Goal: Task Accomplishment & Management: Use online tool/utility

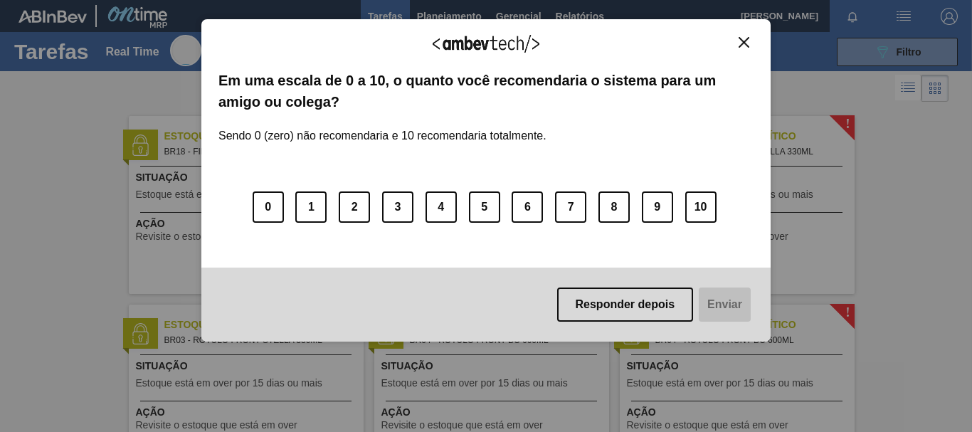
click at [741, 42] on img "Close" at bounding box center [743, 42] width 11 height 11
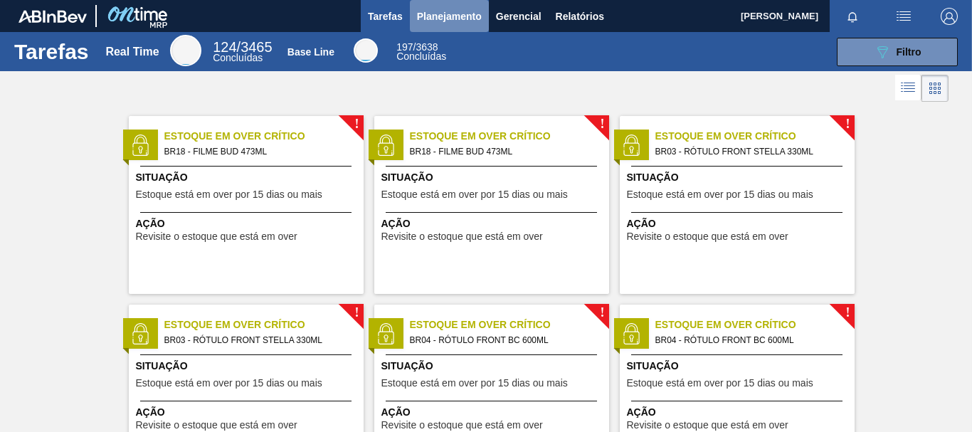
click at [460, 15] on span "Planejamento" at bounding box center [449, 16] width 65 height 17
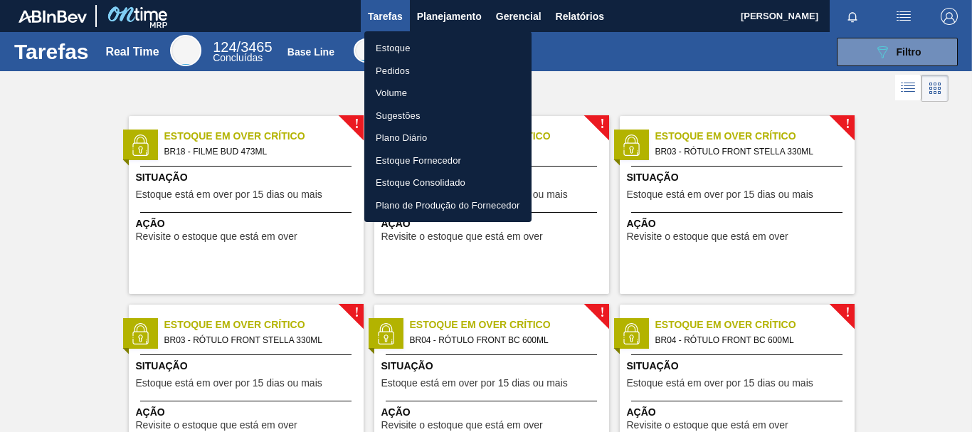
click at [418, 72] on li "Pedidos" at bounding box center [447, 71] width 167 height 23
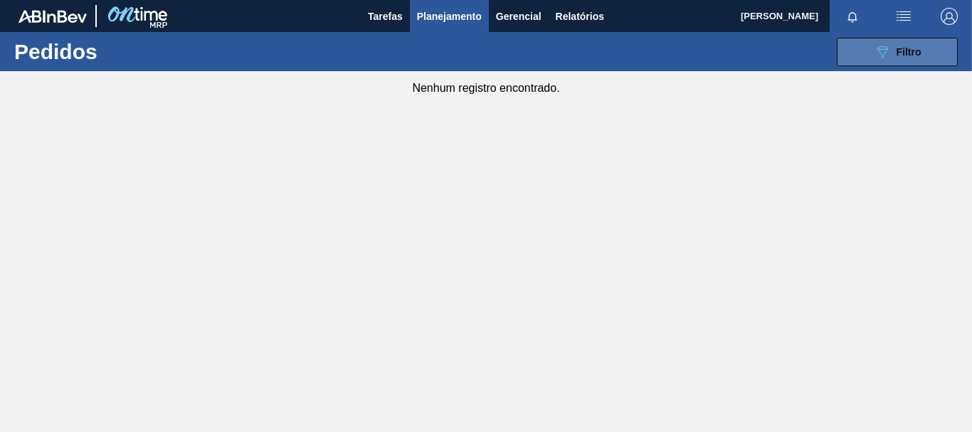
click at [883, 47] on icon "089F7B8B-B2A5-4AFE-B5C0-19BA573D28AC" at bounding box center [882, 51] width 17 height 17
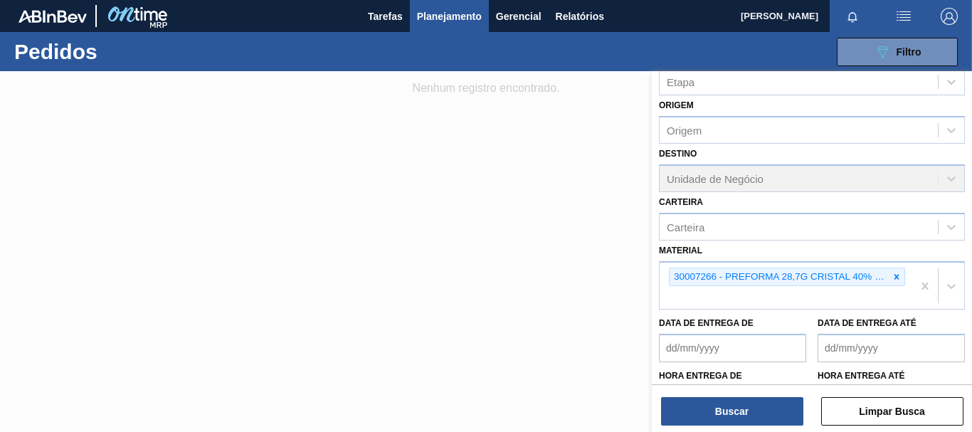
scroll to position [132, 0]
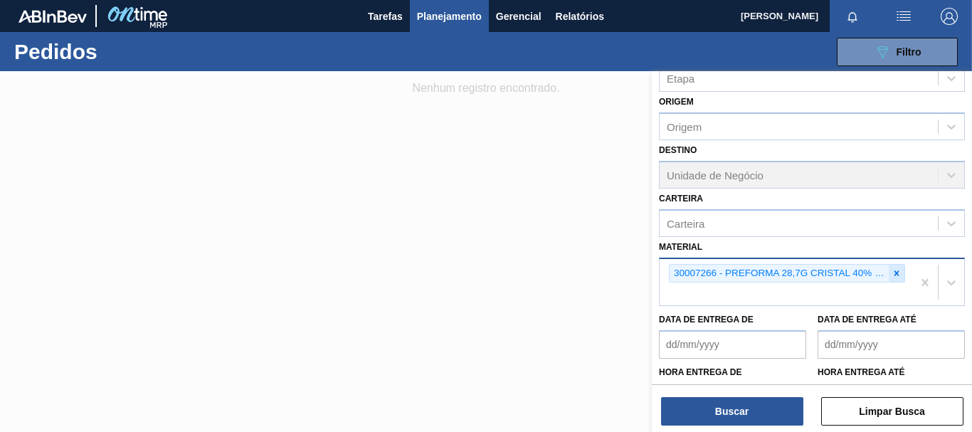
click at [894, 274] on icon at bounding box center [896, 272] width 5 height 5
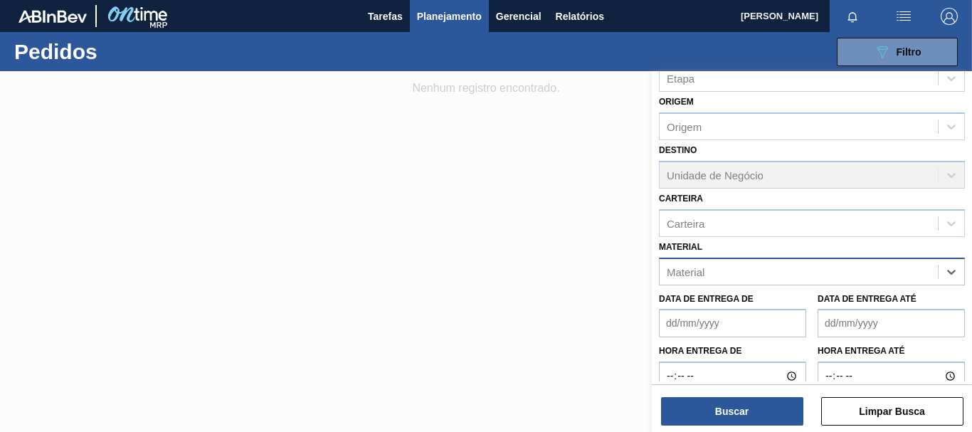
paste input "30007266"
type input "30007266"
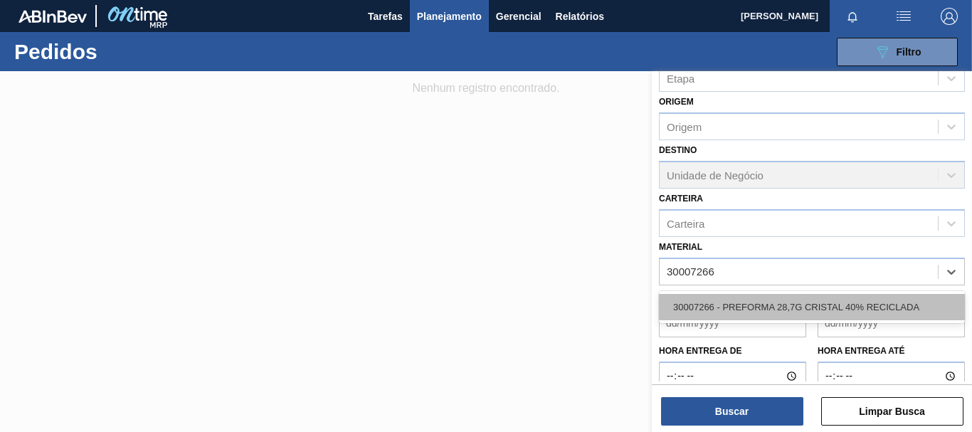
click at [858, 317] on div "30007266 - PREFORMA 28,7G CRISTAL 40% RECICLADA" at bounding box center [812, 307] width 306 height 26
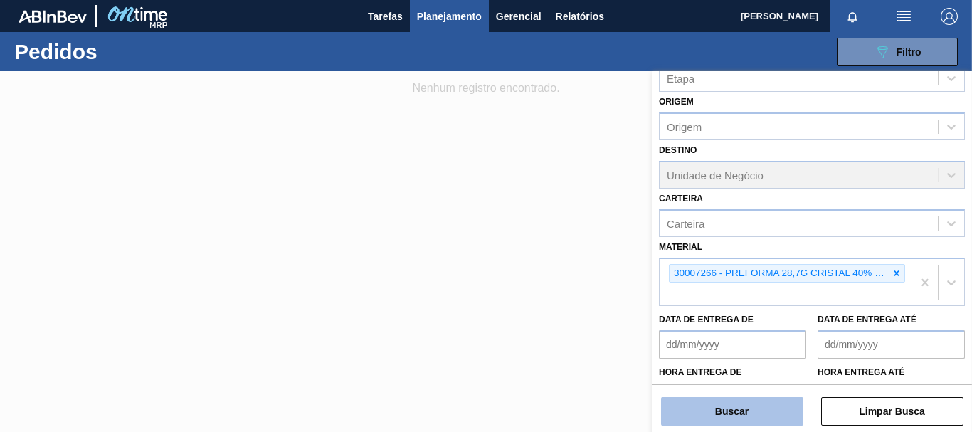
click at [759, 406] on button "Buscar" at bounding box center [732, 411] width 142 height 28
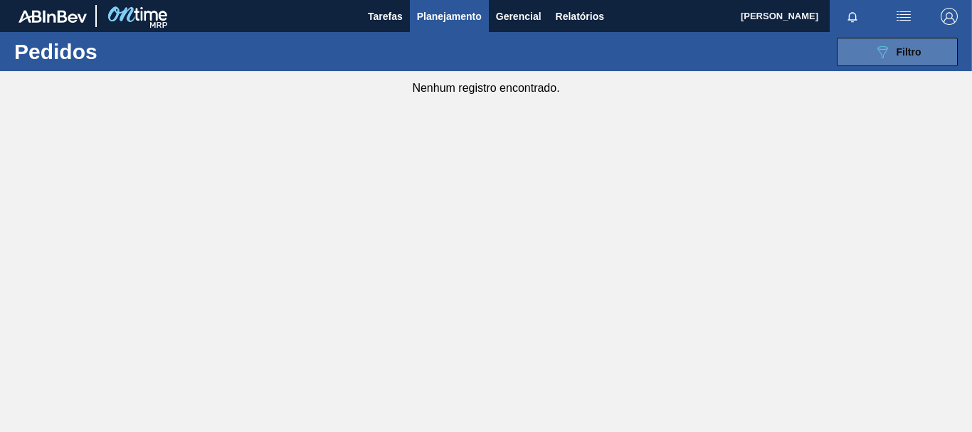
click at [889, 51] on icon "089F7B8B-B2A5-4AFE-B5C0-19BA573D28AC" at bounding box center [882, 51] width 17 height 17
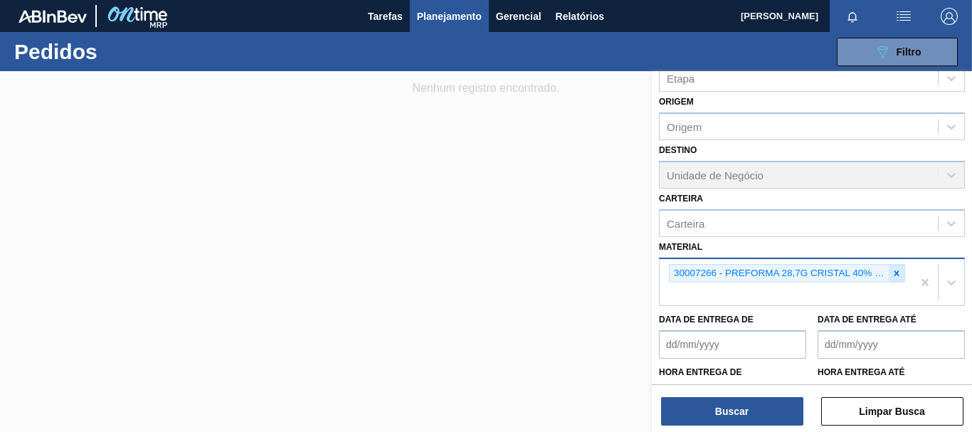
click at [892, 268] on icon at bounding box center [896, 273] width 10 height 10
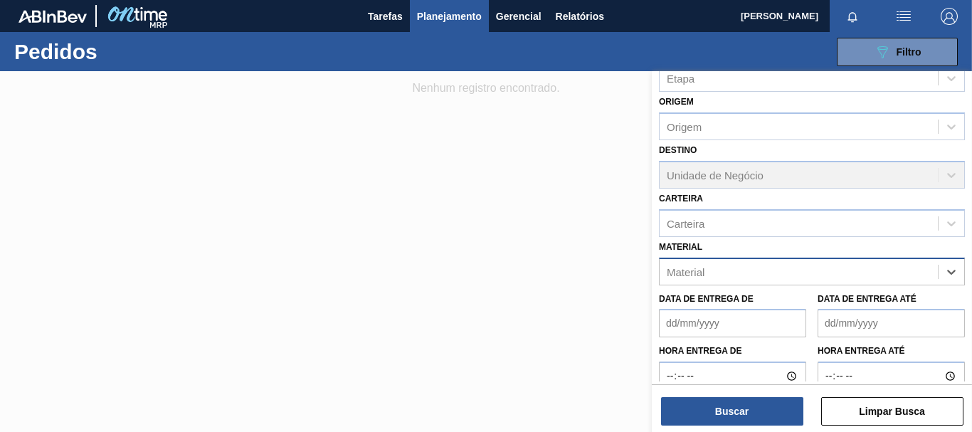
paste input "30030389"
type input "30030389"
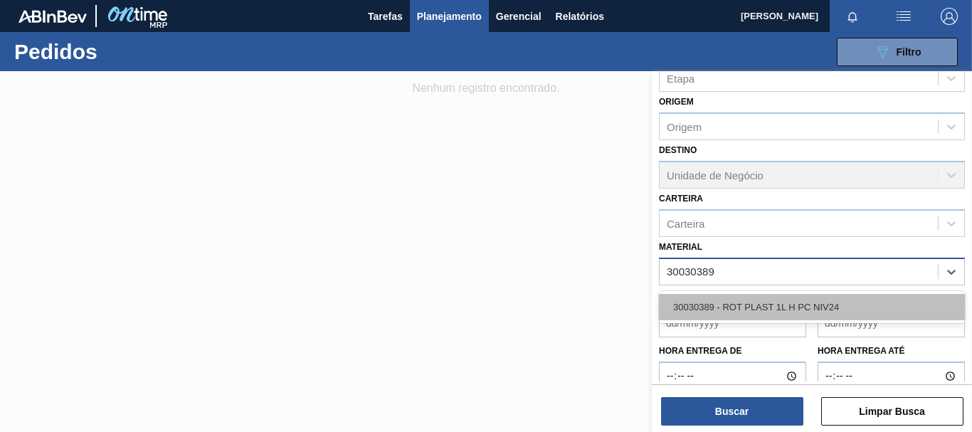
click at [825, 318] on div "30030389 - ROT PLAST 1L H PC NIV24" at bounding box center [812, 307] width 306 height 26
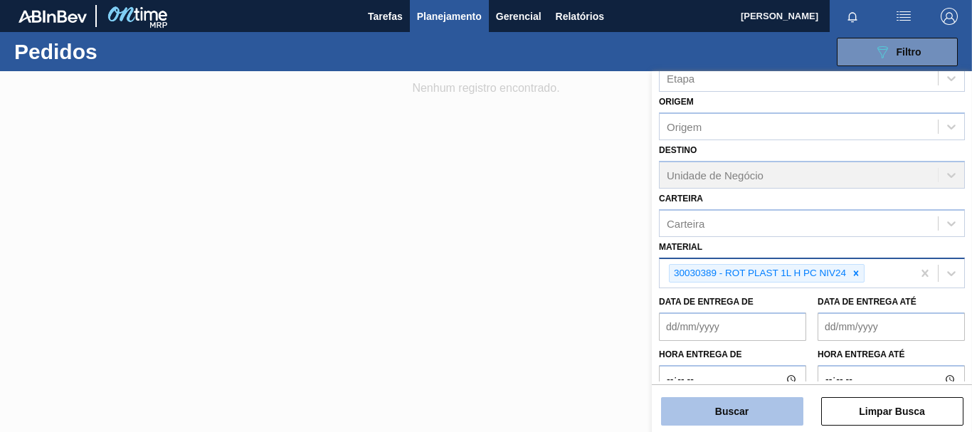
click at [770, 412] on button "Buscar" at bounding box center [732, 411] width 142 height 28
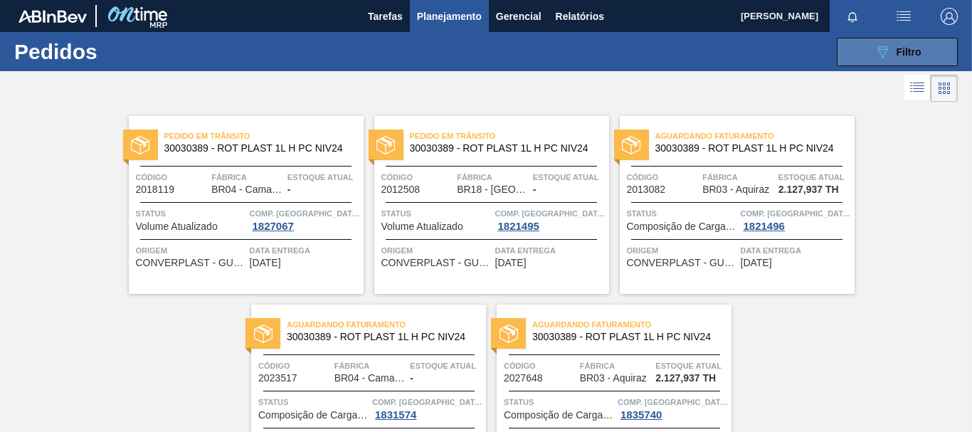
click at [917, 52] on span "Filtro" at bounding box center [908, 51] width 25 height 11
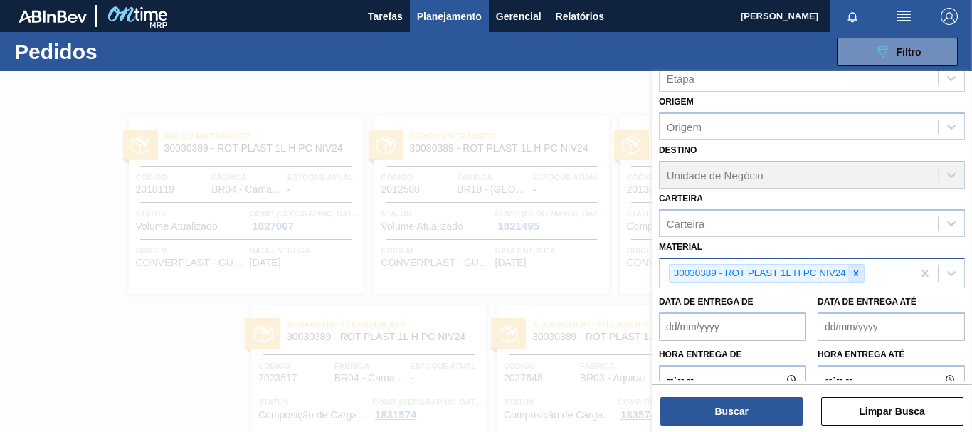
click at [856, 272] on icon at bounding box center [856, 273] width 10 height 10
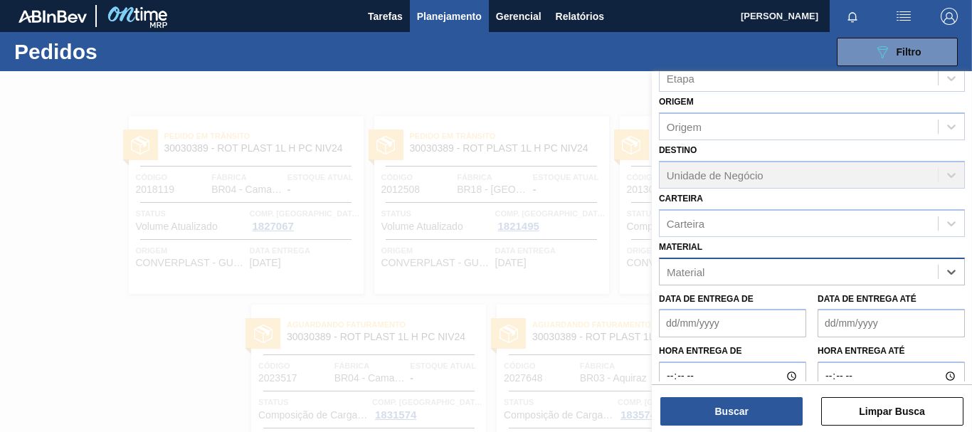
paste input "30002973"
type input "30002973"
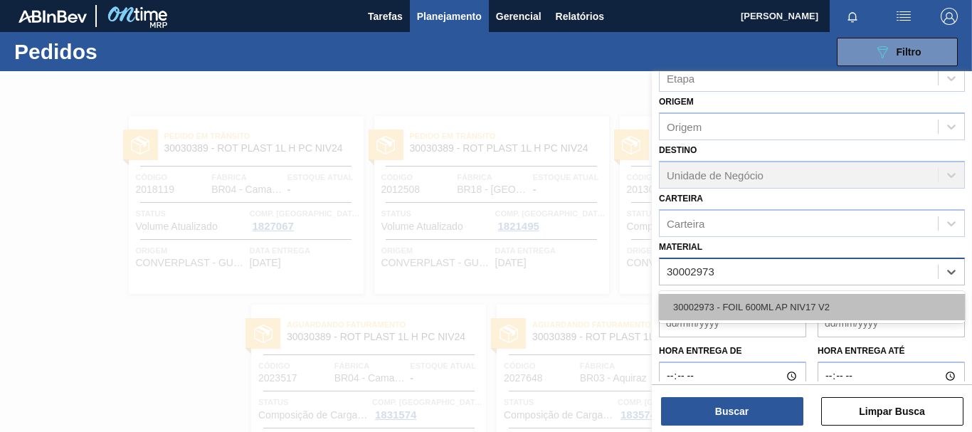
click at [817, 304] on div "30002973 - FOIL 600ML AP NIV17 V2" at bounding box center [812, 307] width 306 height 26
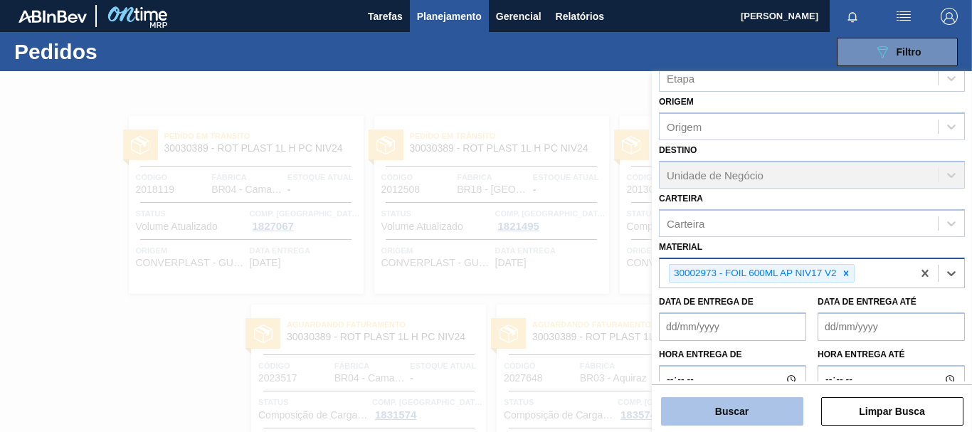
click at [736, 413] on button "Buscar" at bounding box center [732, 411] width 142 height 28
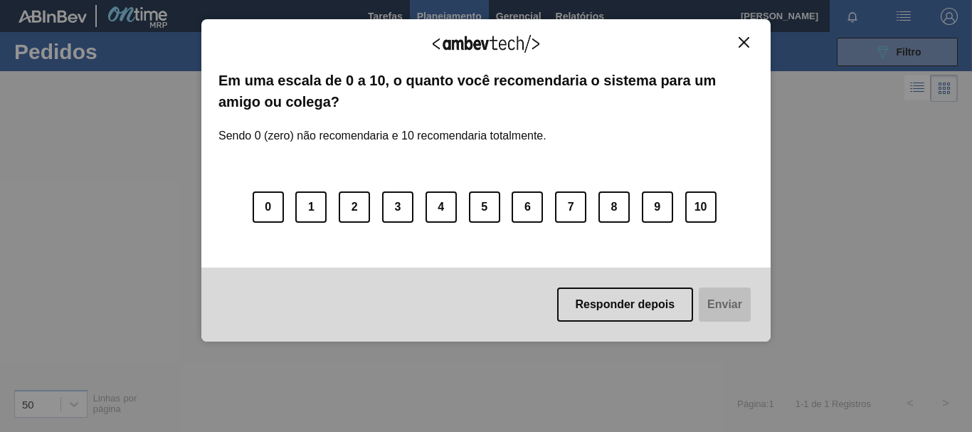
click at [745, 42] on img "Close" at bounding box center [743, 42] width 11 height 11
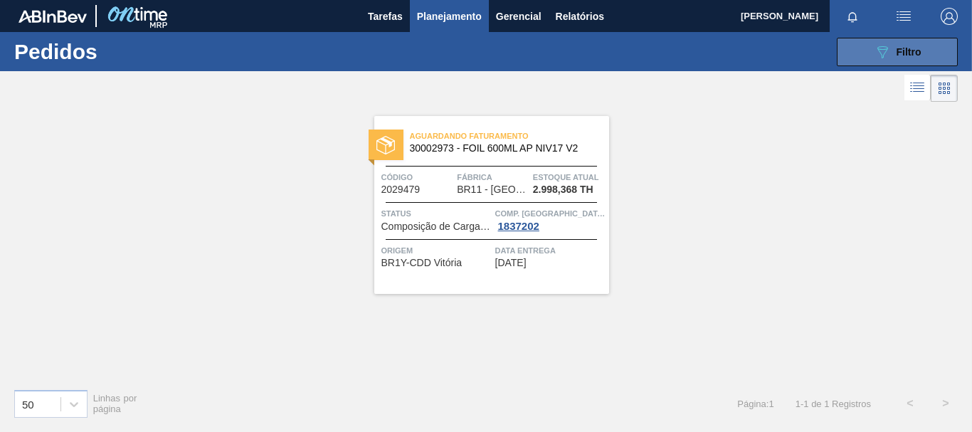
click at [909, 50] on span "Filtro" at bounding box center [908, 51] width 25 height 11
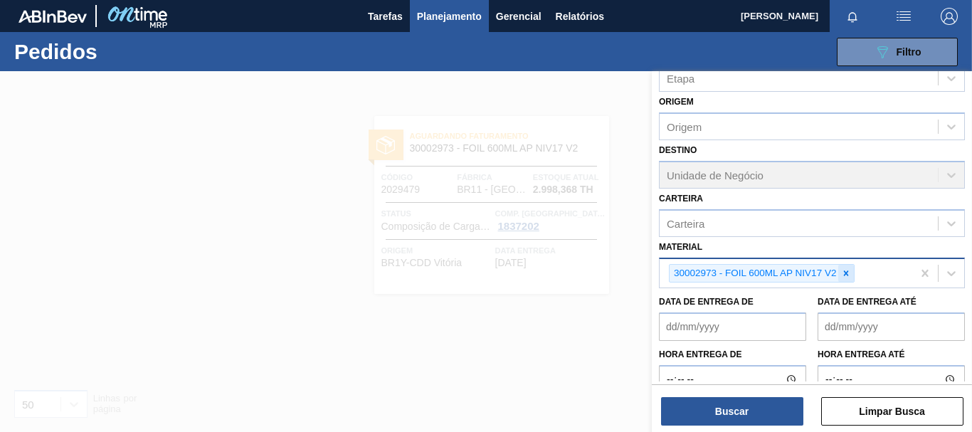
click at [844, 275] on icon at bounding box center [846, 273] width 10 height 10
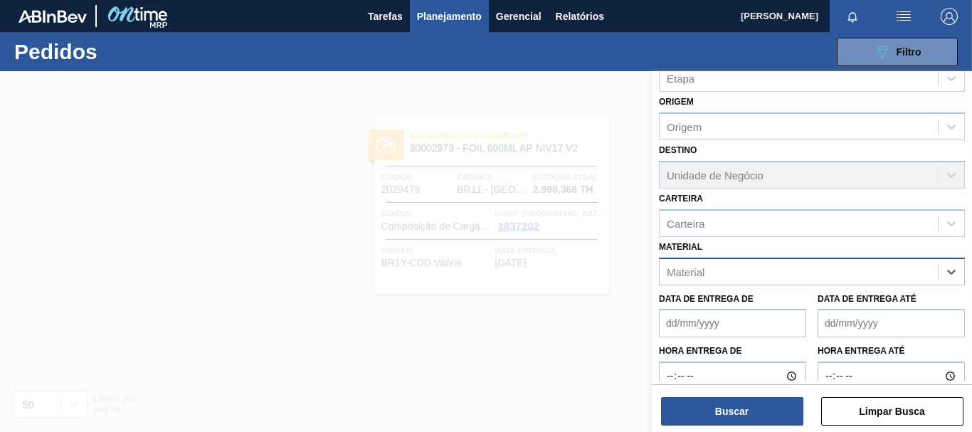
paste input "30017157"
type input "30017157"
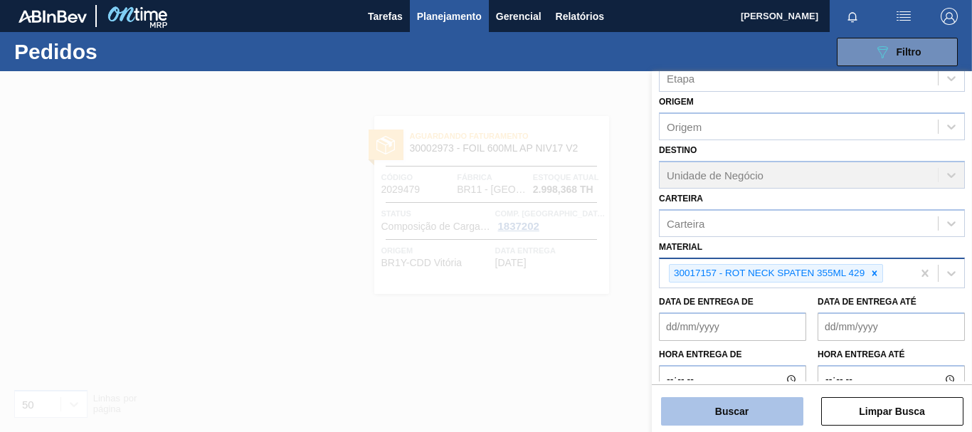
click at [756, 413] on button "Buscar" at bounding box center [732, 411] width 142 height 28
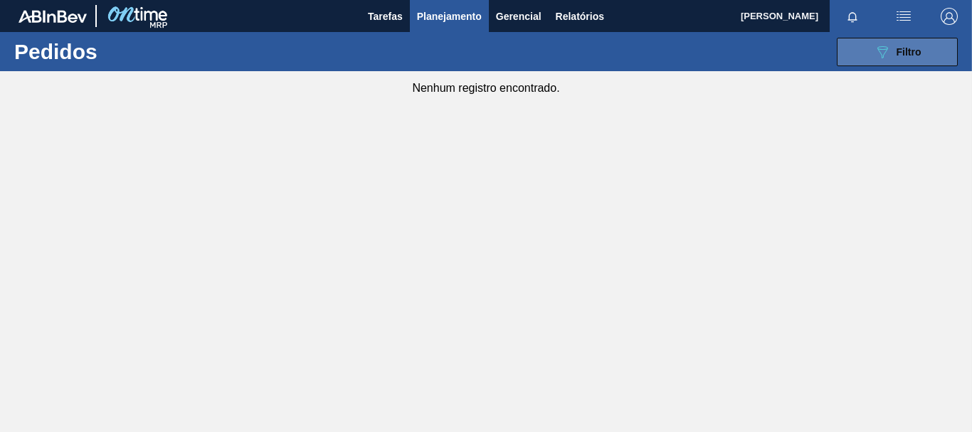
click at [867, 55] on button "089F7B8B-B2A5-4AFE-B5C0-19BA573D28AC Filtro" at bounding box center [897, 52] width 121 height 28
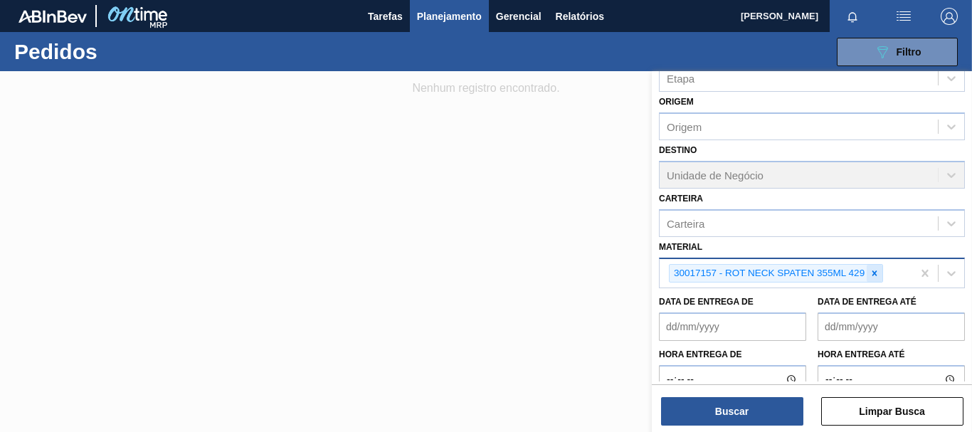
click at [874, 276] on icon at bounding box center [874, 273] width 10 height 10
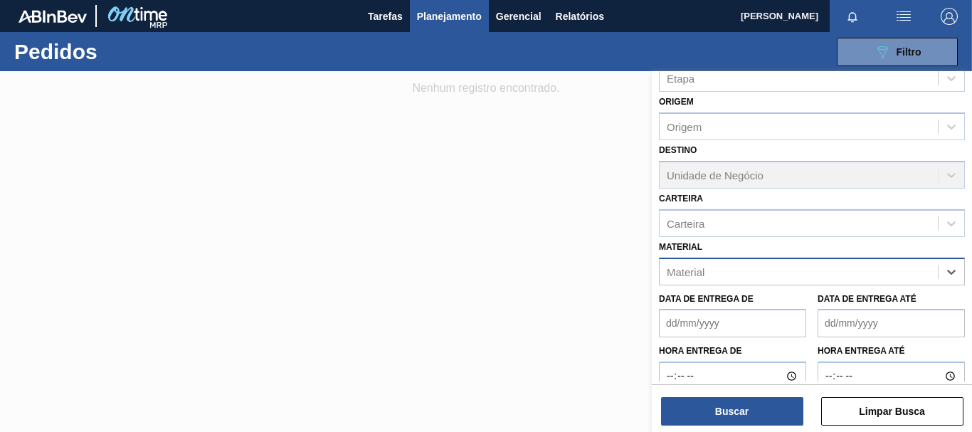
paste input "30017126"
type input "30017126"
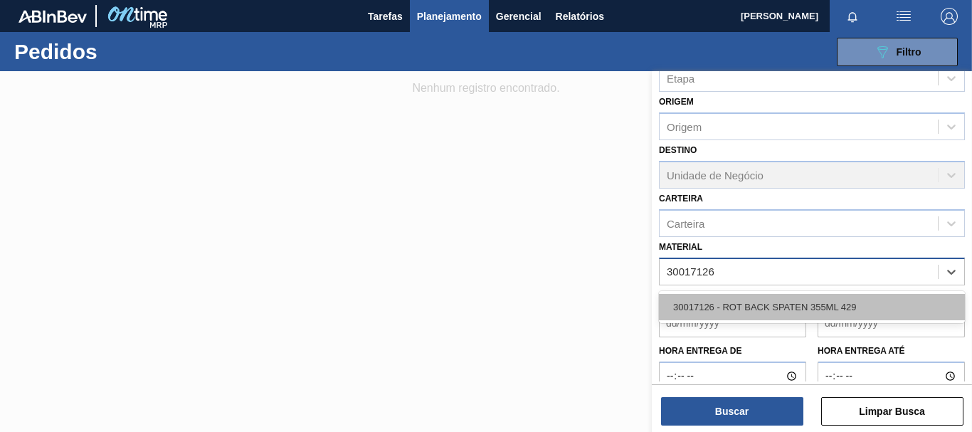
click at [825, 305] on div "30017126 - ROT BACK SPATEN 355ML 429" at bounding box center [812, 307] width 306 height 26
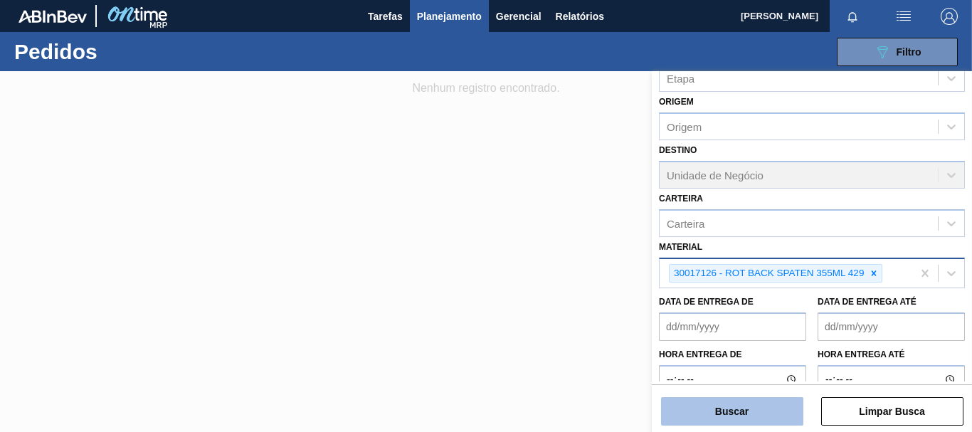
click at [743, 411] on button "Buscar" at bounding box center [732, 411] width 142 height 28
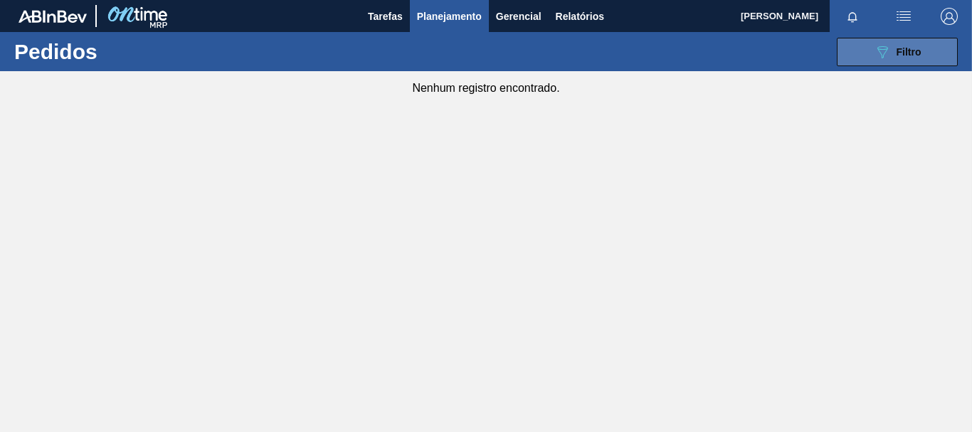
click at [889, 41] on button "089F7B8B-B2A5-4AFE-B5C0-19BA573D28AC Filtro" at bounding box center [897, 52] width 121 height 28
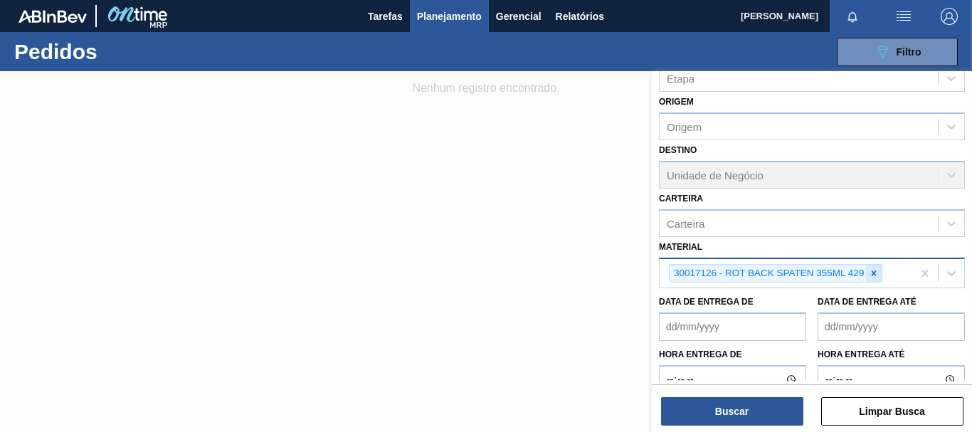
click at [871, 278] on icon at bounding box center [874, 273] width 10 height 10
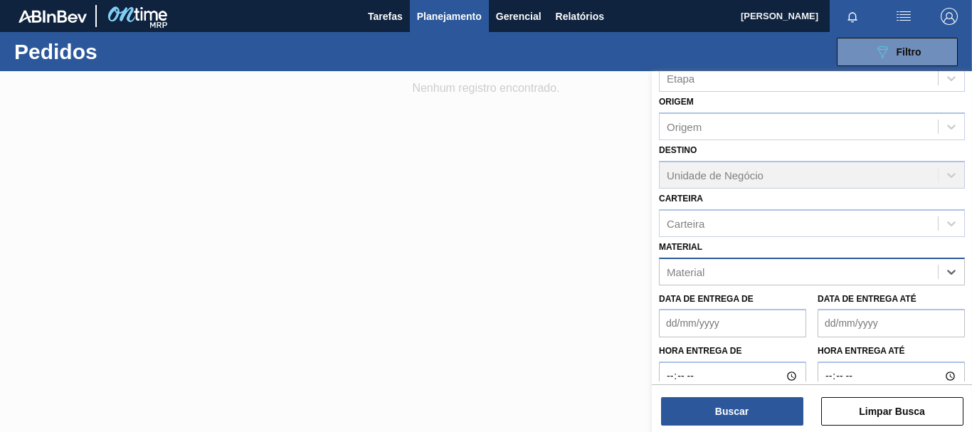
paste input "30007403"
type input "30007403"
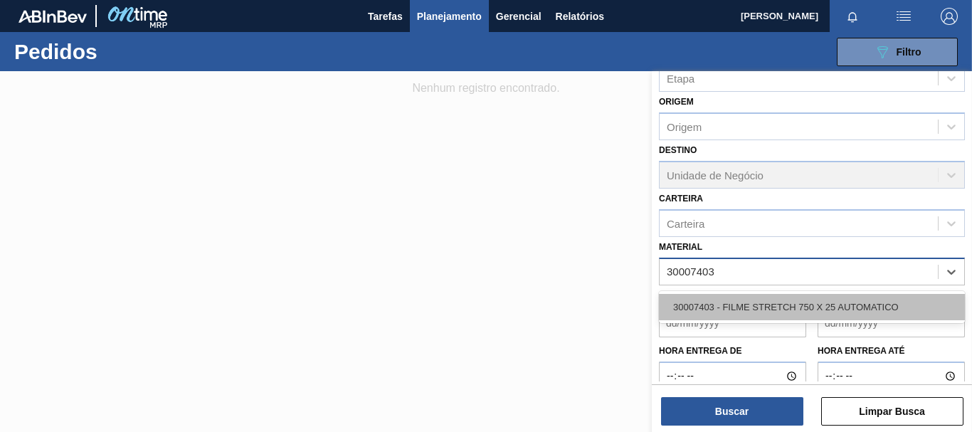
click at [833, 300] on div "30007403 - FILME STRETCH 750 X 25 AUTOMATICO" at bounding box center [812, 307] width 306 height 26
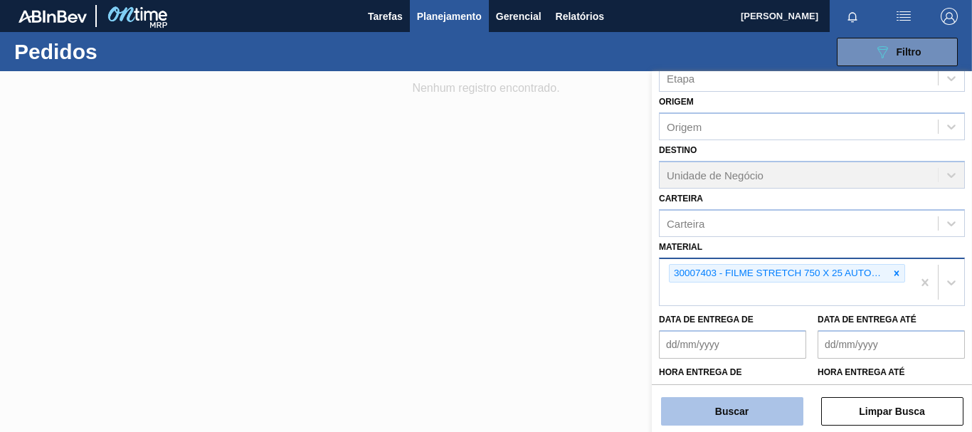
click at [745, 419] on button "Buscar" at bounding box center [732, 411] width 142 height 28
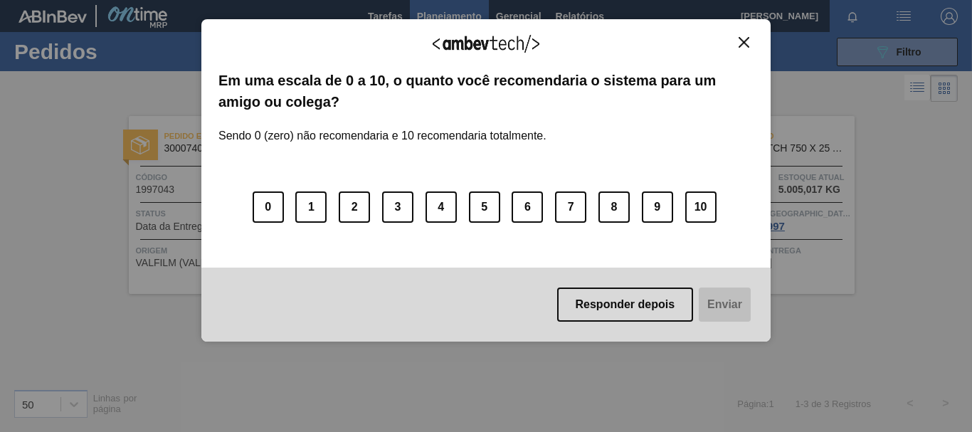
click at [743, 37] on img "Close" at bounding box center [743, 42] width 11 height 11
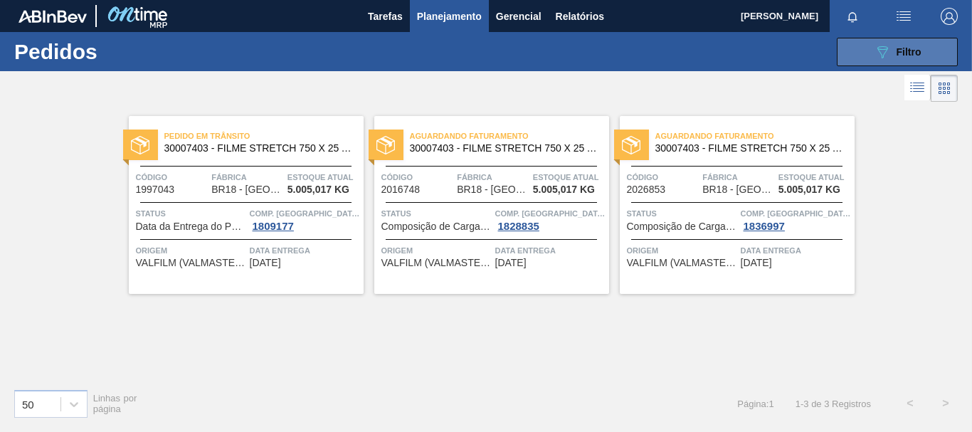
click at [859, 46] on button "089F7B8B-B2A5-4AFE-B5C0-19BA573D28AC Filtro" at bounding box center [897, 52] width 121 height 28
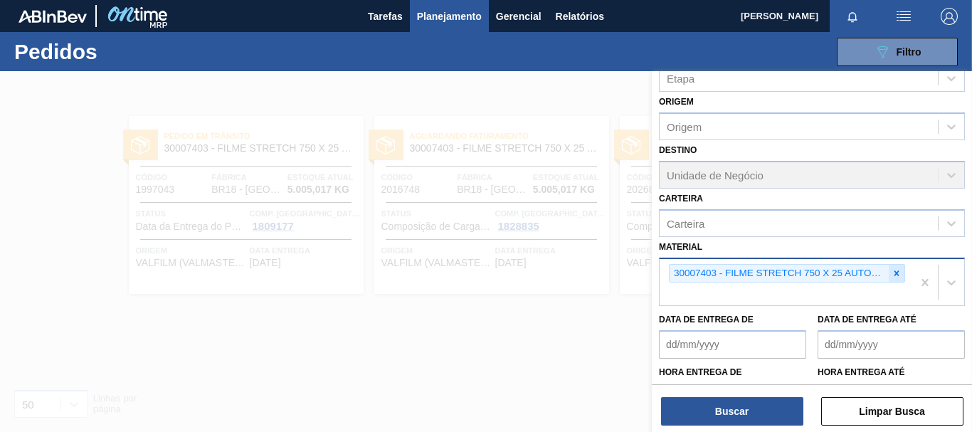
click at [896, 272] on icon at bounding box center [896, 272] width 5 height 5
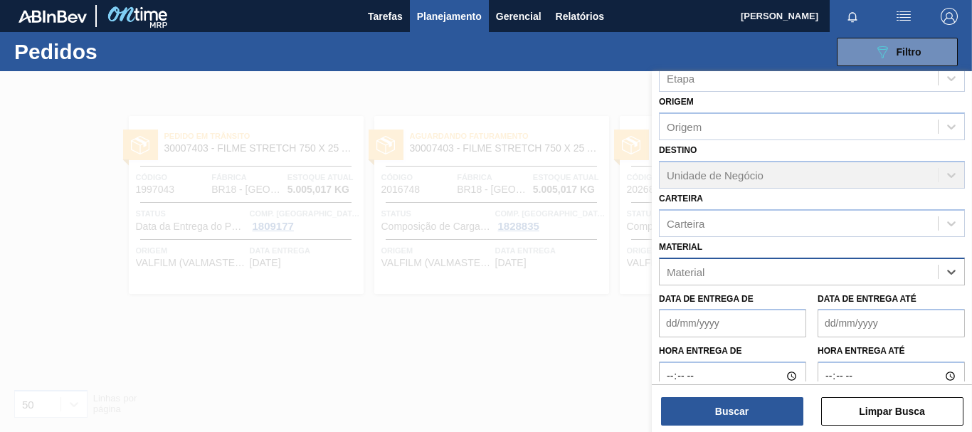
paste input "30003359"
type input "30003359"
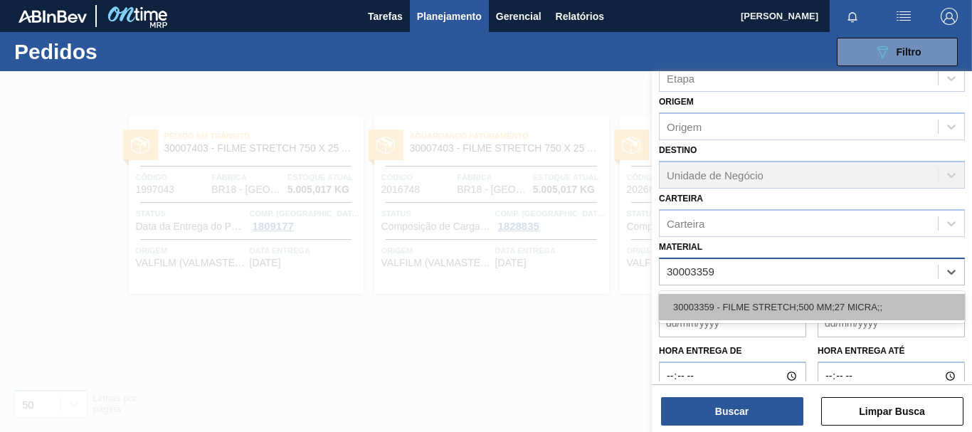
click at [844, 303] on div "30003359 - FILME STRETCH;500 MM;27 MICRA;;" at bounding box center [812, 307] width 306 height 26
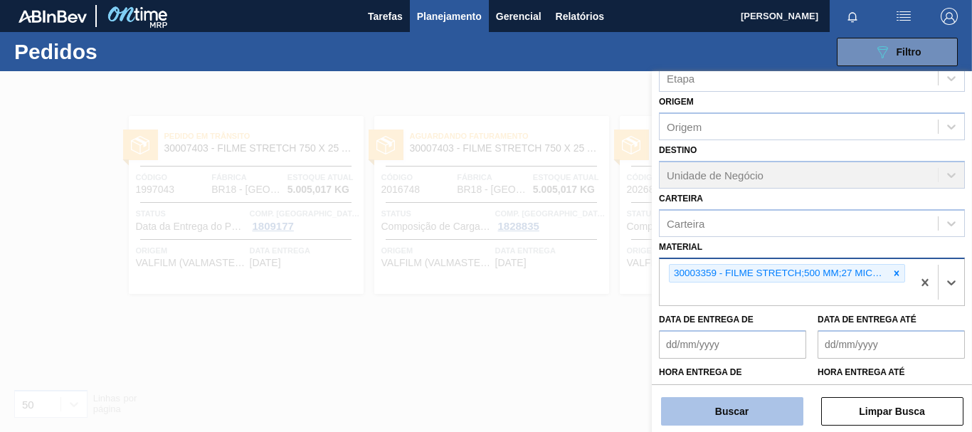
click at [747, 402] on button "Buscar" at bounding box center [732, 411] width 142 height 28
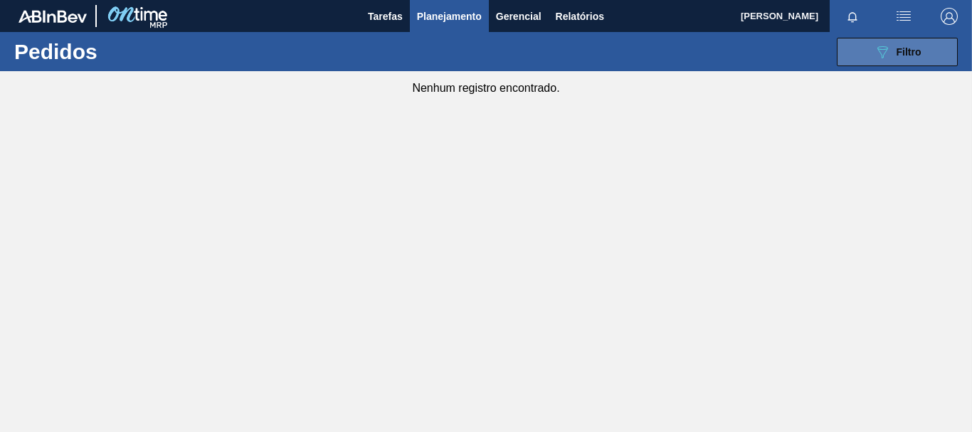
click at [886, 56] on icon "089F7B8B-B2A5-4AFE-B5C0-19BA573D28AC" at bounding box center [882, 51] width 17 height 17
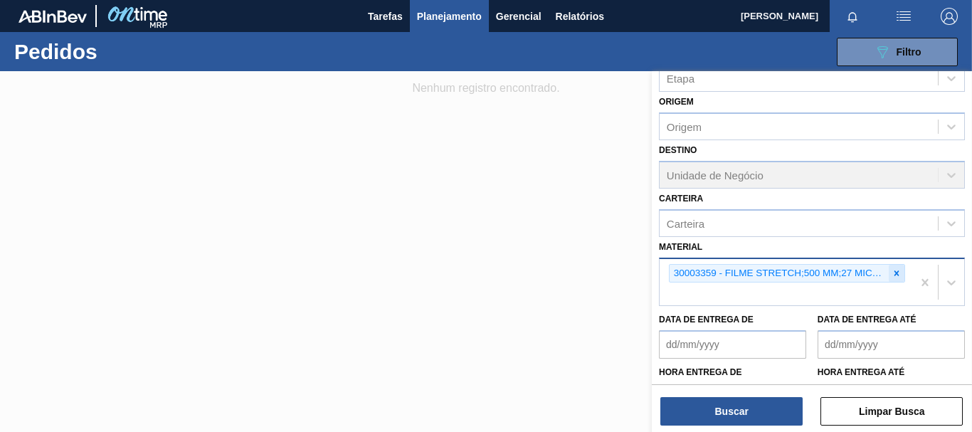
click at [891, 274] on icon at bounding box center [896, 273] width 10 height 10
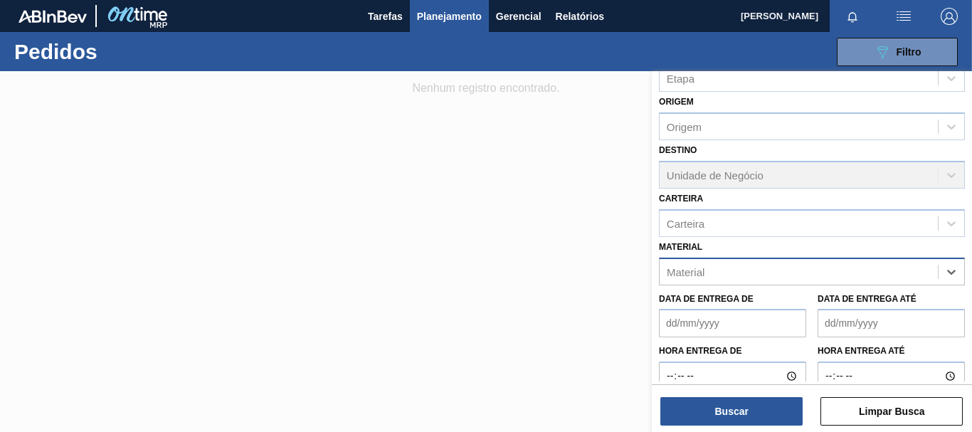
paste input "30017817"
type input "30017817"
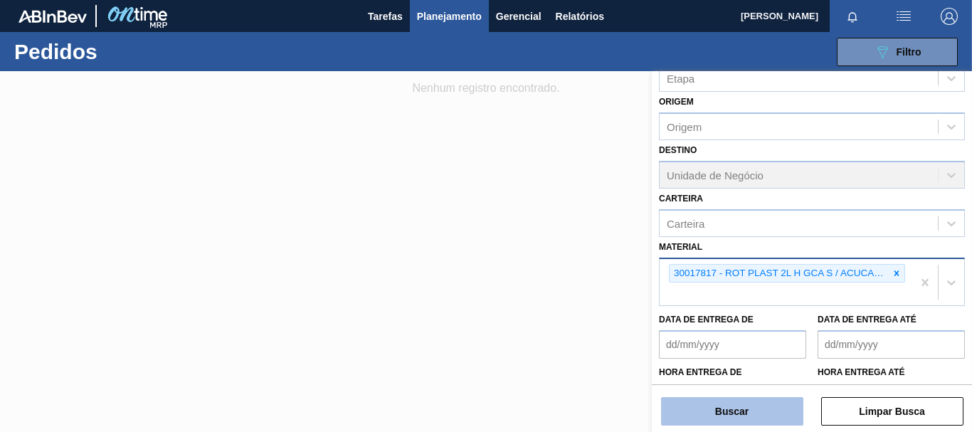
click at [770, 403] on button "Buscar" at bounding box center [732, 411] width 142 height 28
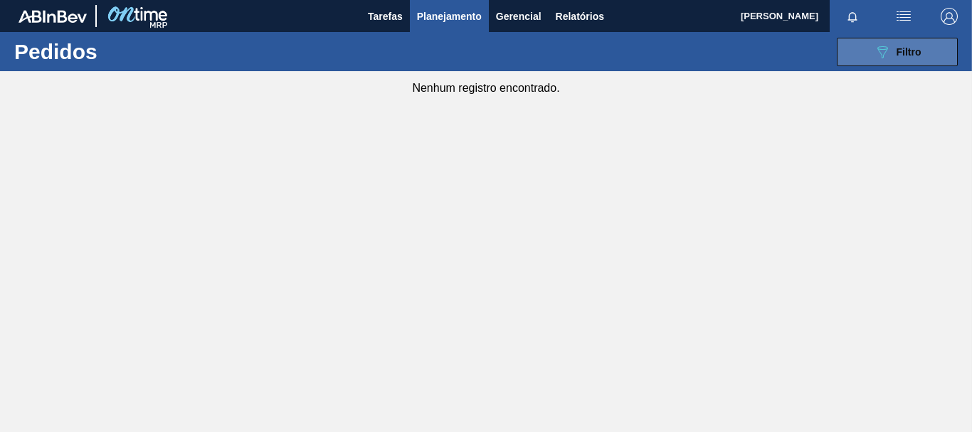
click at [907, 40] on button "089F7B8B-B2A5-4AFE-B5C0-19BA573D28AC Filtro" at bounding box center [897, 52] width 121 height 28
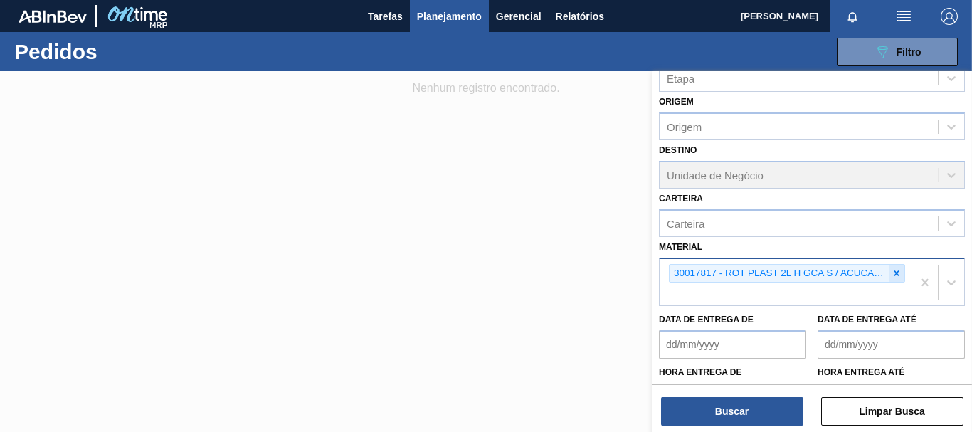
click at [892, 272] on icon at bounding box center [896, 273] width 10 height 10
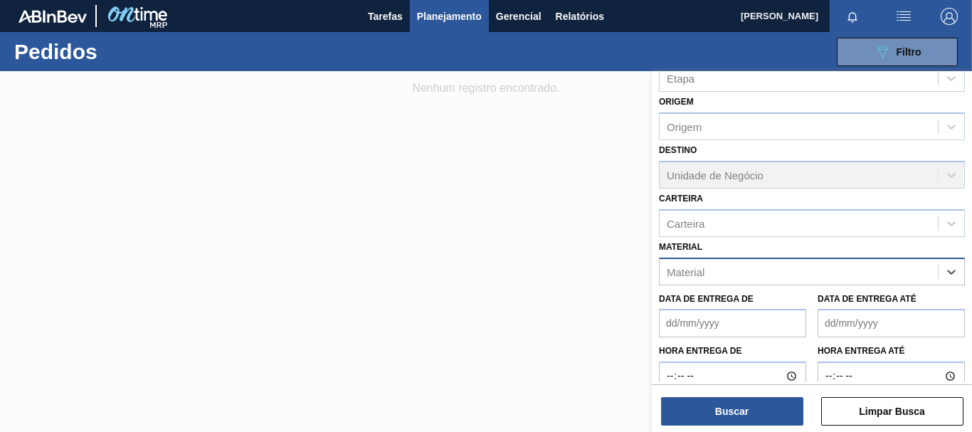
paste input "38629"
type input "3"
